Goal: Obtain resource: Download file/media

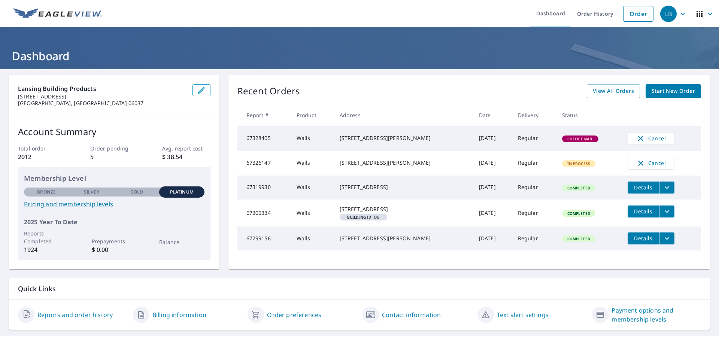
click at [675, 90] on span "Start New Order" at bounding box center [673, 91] width 43 height 9
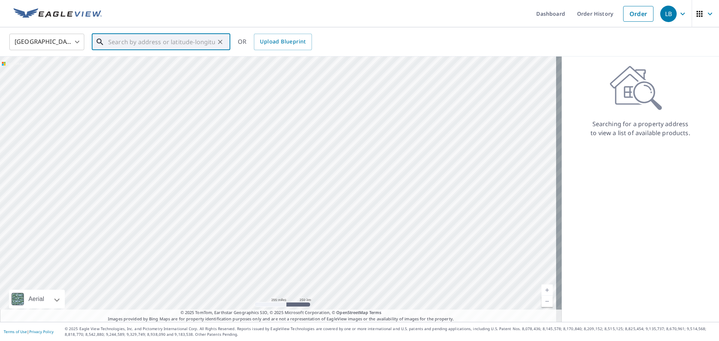
click at [139, 41] on input "text" at bounding box center [161, 41] width 107 height 21
paste input "[STREET_ADDRESS]"
click at [164, 69] on p "[GEOGRAPHIC_DATA], CT 06708" at bounding box center [166, 71] width 118 height 7
type input "[STREET_ADDRESS]"
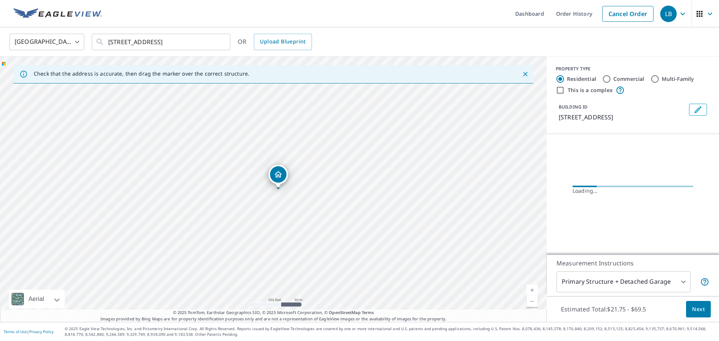
scroll to position [0, 0]
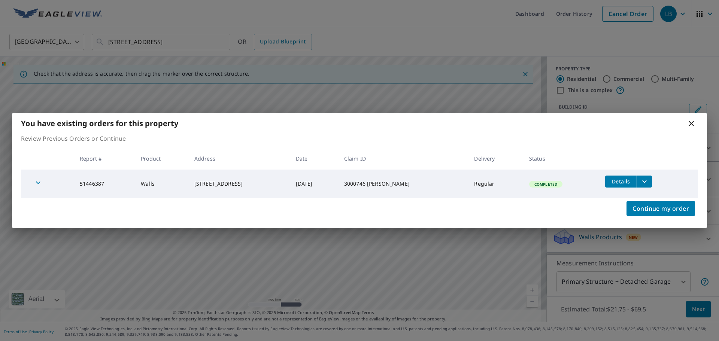
click at [690, 122] on icon at bounding box center [691, 123] width 5 height 5
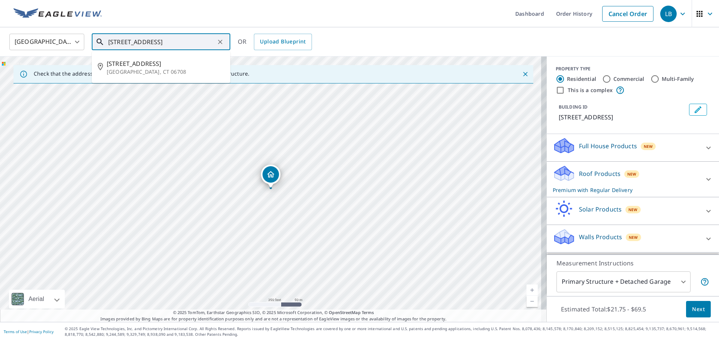
click at [160, 40] on input "[STREET_ADDRESS]" at bounding box center [161, 41] width 107 height 21
click at [145, 68] on p "[GEOGRAPHIC_DATA], CT 06708" at bounding box center [166, 71] width 118 height 7
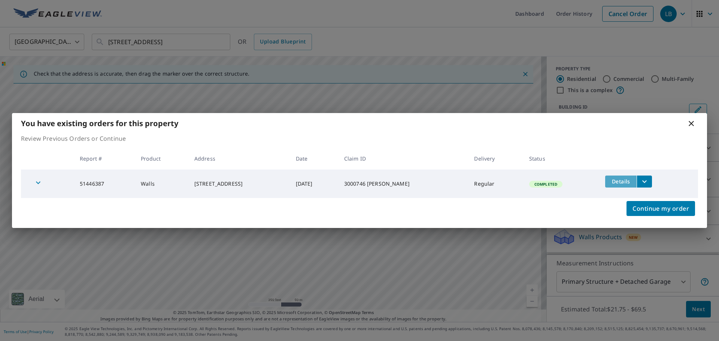
click at [618, 181] on span "Details" at bounding box center [621, 181] width 22 height 7
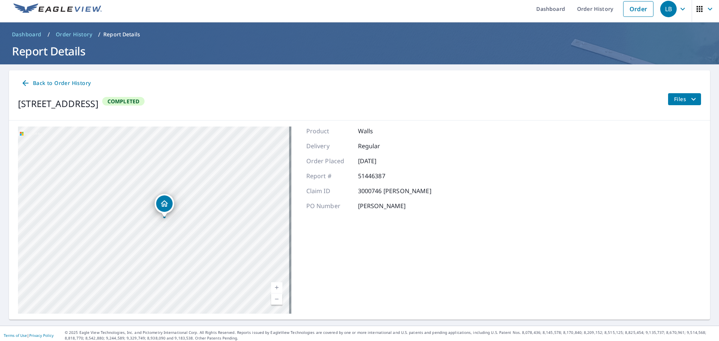
scroll to position [9, 0]
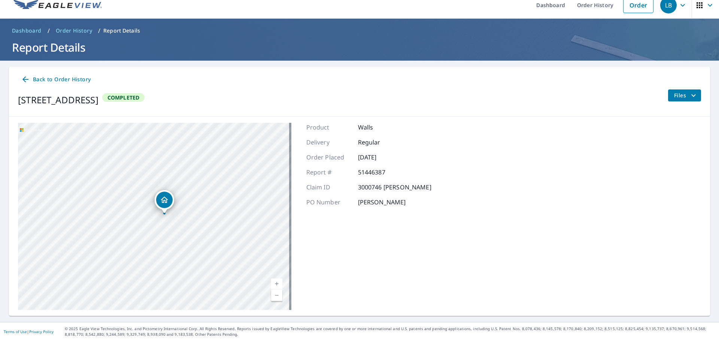
click at [674, 93] on span "Files" at bounding box center [686, 95] width 24 height 9
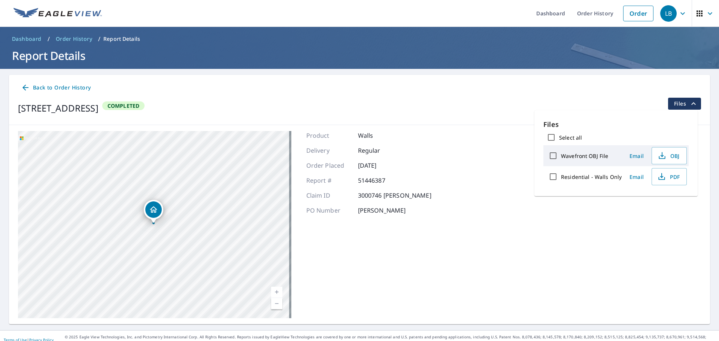
scroll to position [0, 0]
click at [669, 180] on span "PDF" at bounding box center [669, 178] width 24 height 9
